Goal: Navigation & Orientation: Find specific page/section

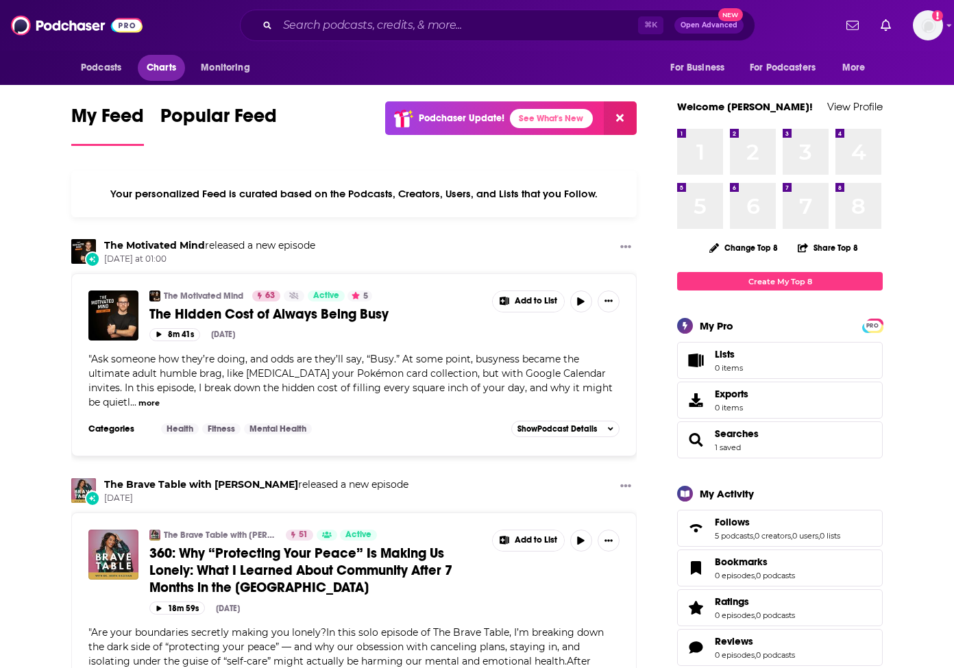
click at [167, 71] on span "Charts" at bounding box center [161, 67] width 29 height 19
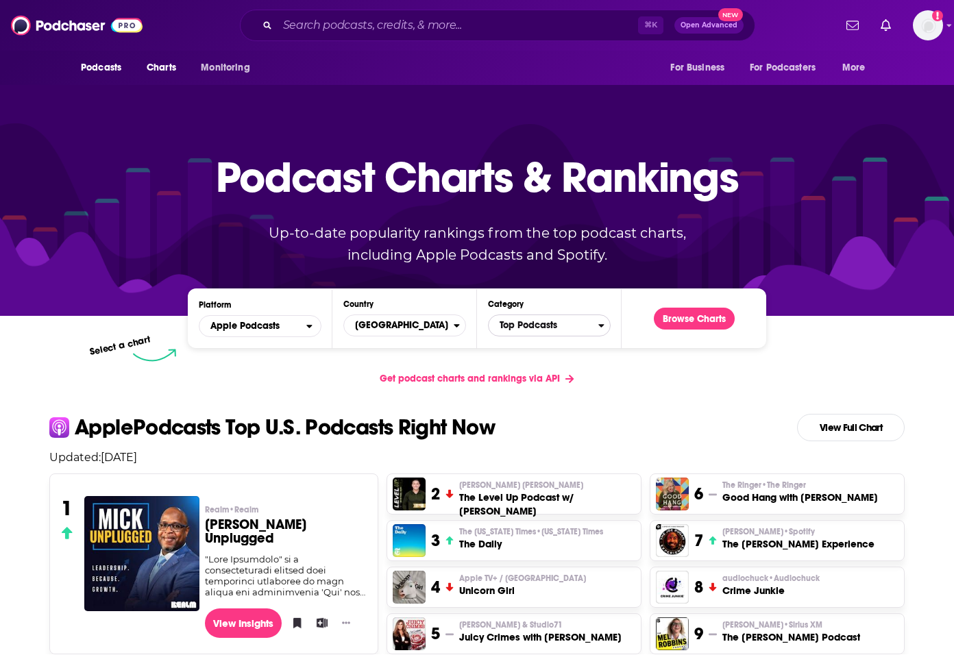
click at [560, 332] on span "Top Podcasts" at bounding box center [544, 325] width 110 height 23
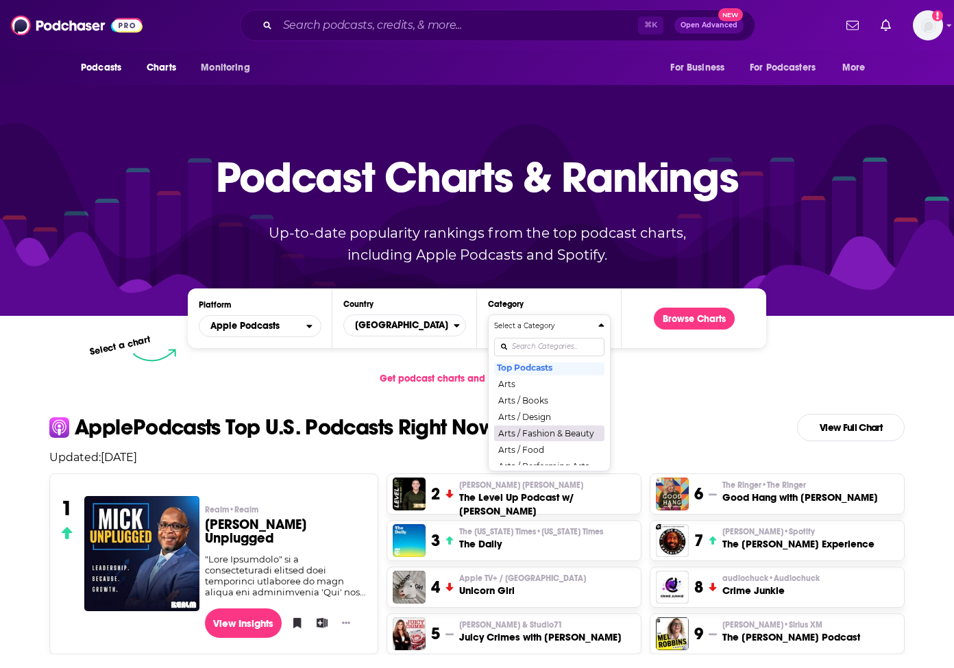
scroll to position [3, 0]
click at [552, 446] on button "Arts / Food" at bounding box center [549, 450] width 110 height 16
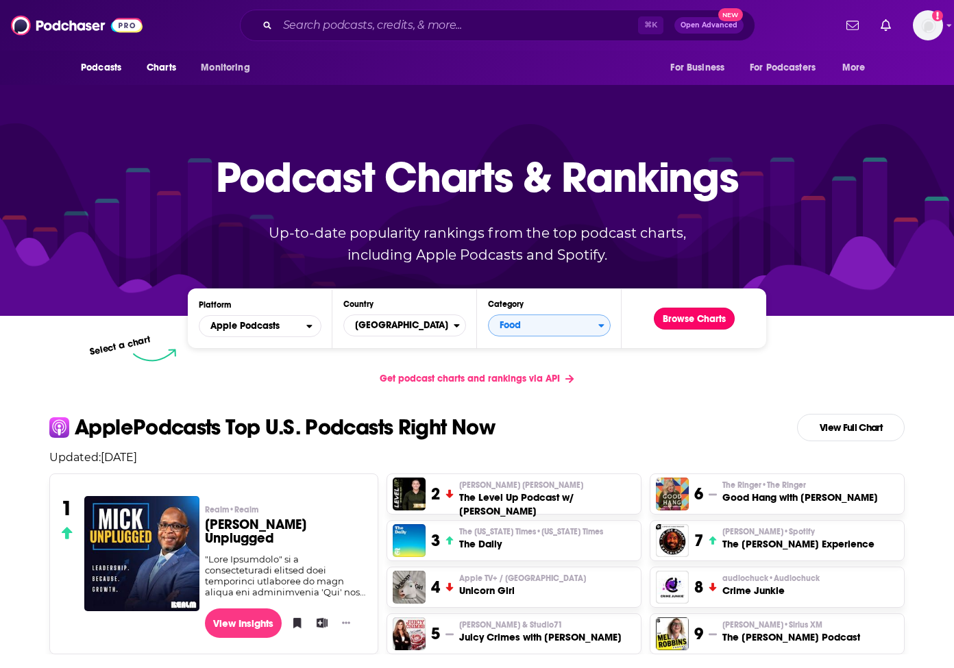
click at [709, 321] on button "Browse Charts" at bounding box center [694, 319] width 81 height 22
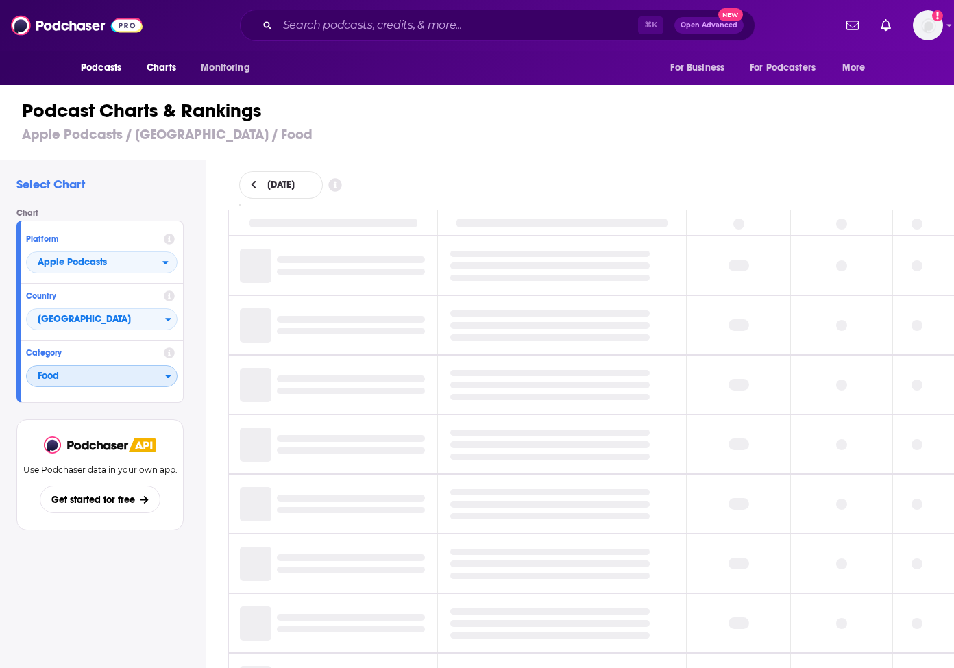
click at [80, 377] on span "Food" at bounding box center [96, 376] width 138 height 23
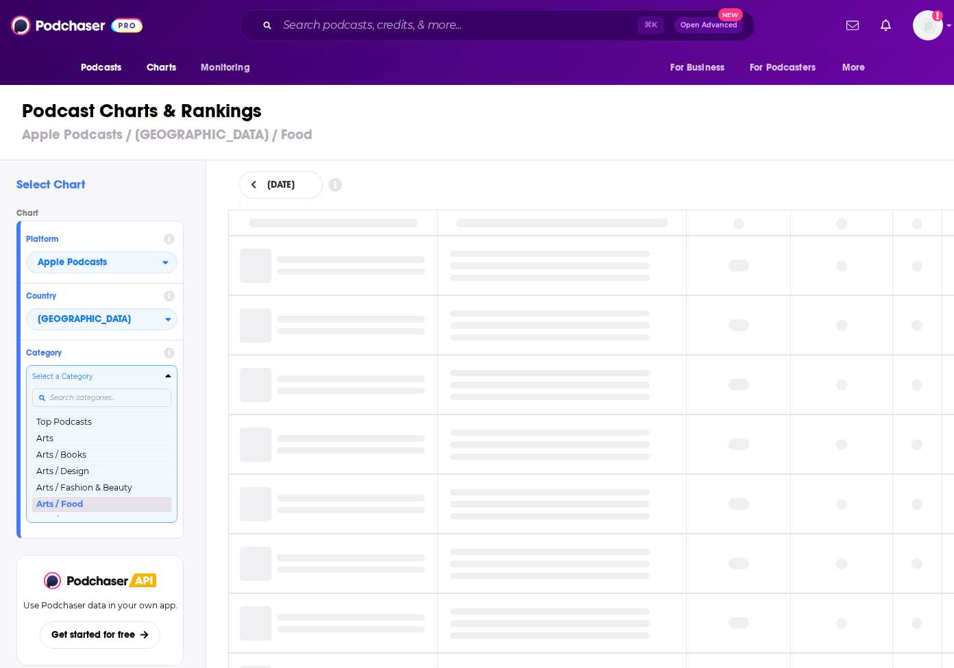
click at [75, 504] on button "Arts / Food" at bounding box center [101, 504] width 139 height 16
